Goal: Connect with others: Establish contact or relationships with other users

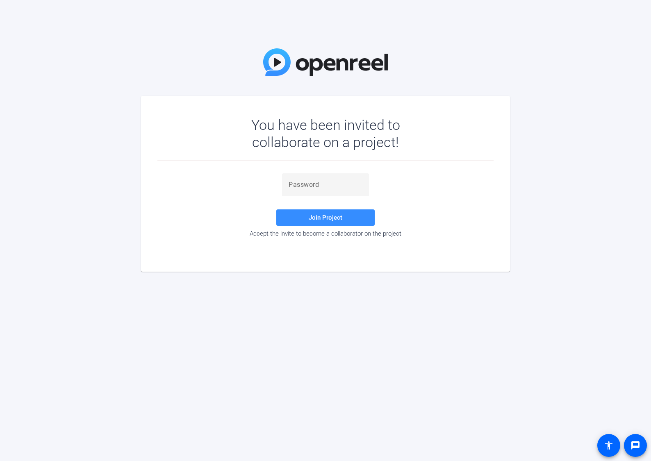
click at [317, 170] on div "Join Project Accept the invite to become a collaborator on the project" at bounding box center [325, 206] width 336 height 90
click at [314, 174] on div at bounding box center [326, 184] width 74 height 23
paste input "4yHBXE"
type input "4yHBXE"
click at [311, 223] on span at bounding box center [325, 218] width 98 height 20
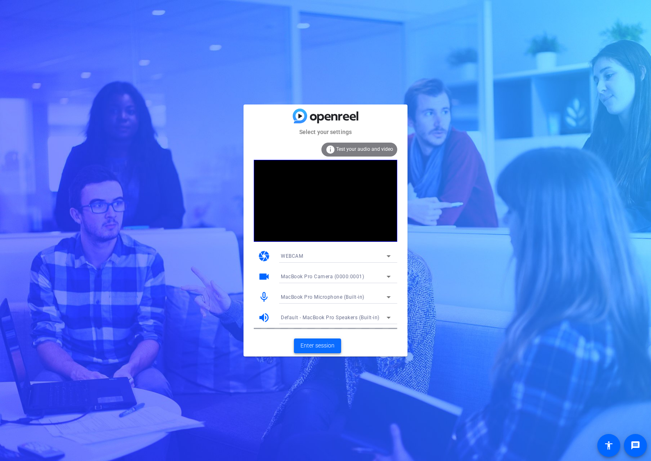
click at [325, 345] on span "Enter session" at bounding box center [317, 345] width 34 height 9
